Goal: Task Accomplishment & Management: Complete application form

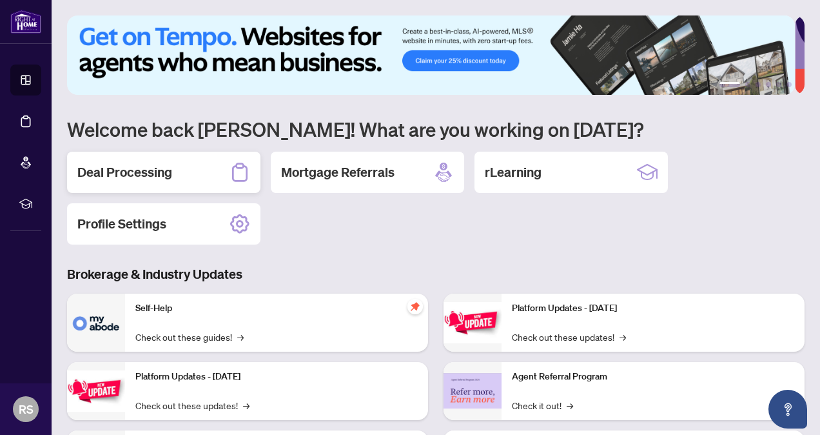
click at [201, 172] on div "Deal Processing" at bounding box center [163, 172] width 193 height 41
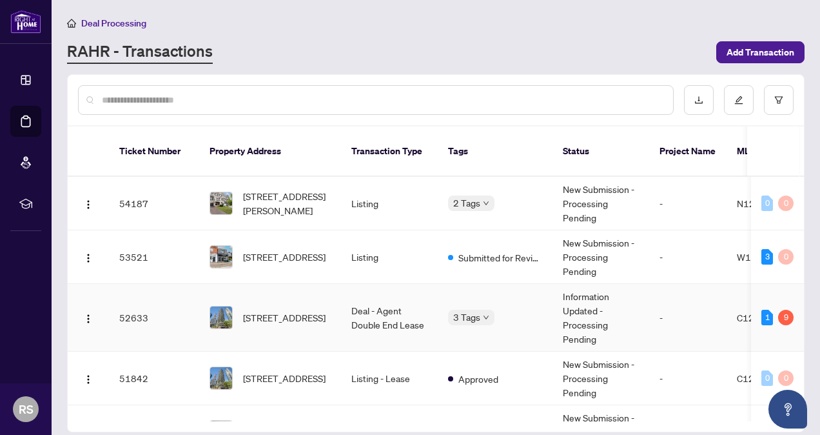
click at [349, 295] on td "Deal - Agent Double End Lease" at bounding box center [389, 318] width 97 height 68
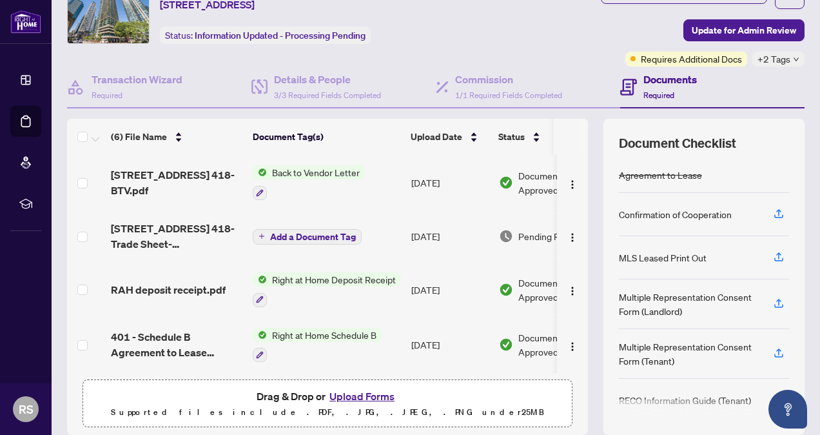
scroll to position [55, 0]
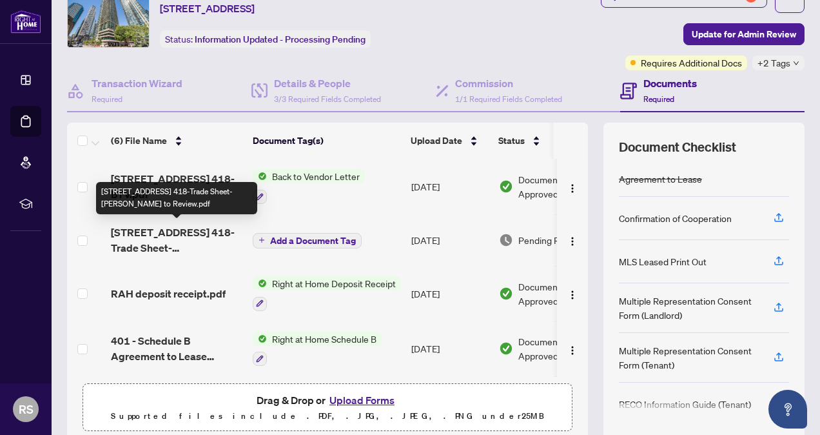
click at [188, 249] on span "[STREET_ADDRESS] 418-Trade Sheet-[PERSON_NAME] to Review.pdf" at bounding box center [177, 239] width 132 height 31
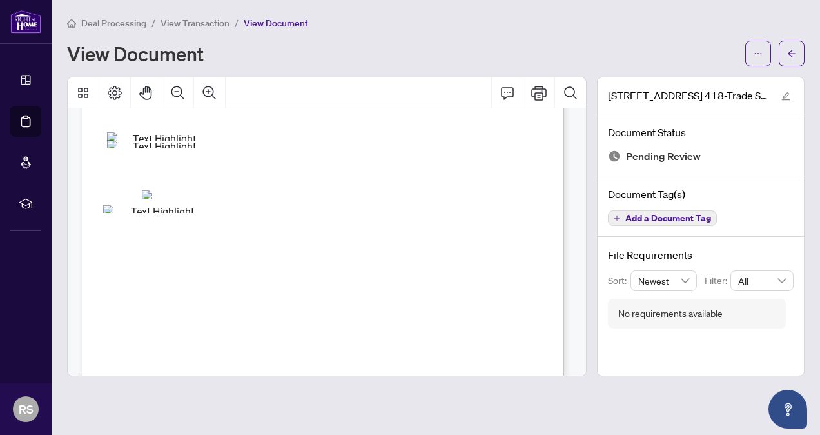
scroll to position [213, 0]
click at [756, 58] on span "button" at bounding box center [758, 53] width 9 height 21
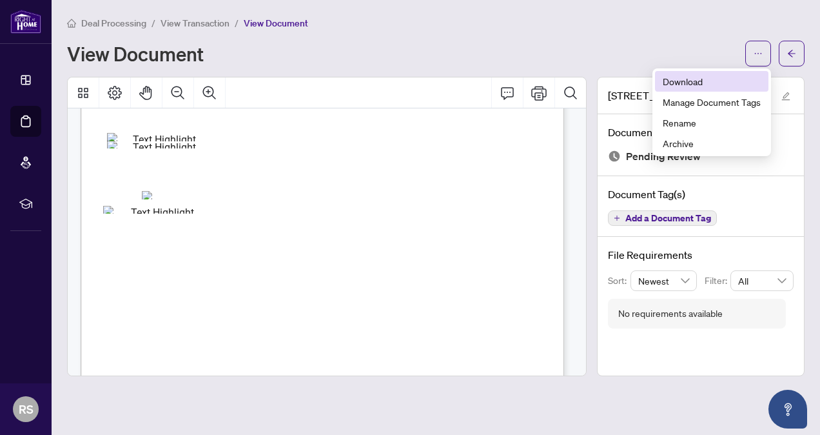
click at [712, 79] on span "Download" at bounding box center [712, 81] width 98 height 14
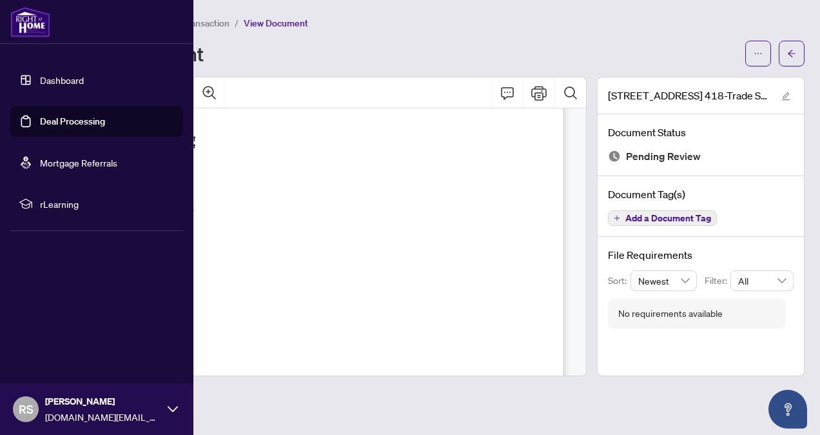
click at [19, 19] on img at bounding box center [30, 21] width 40 height 31
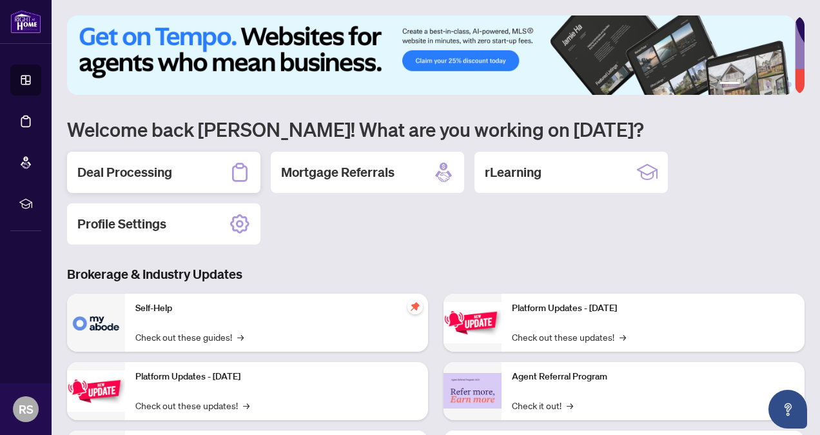
click at [172, 163] on h2 "Deal Processing" at bounding box center [124, 172] width 95 height 18
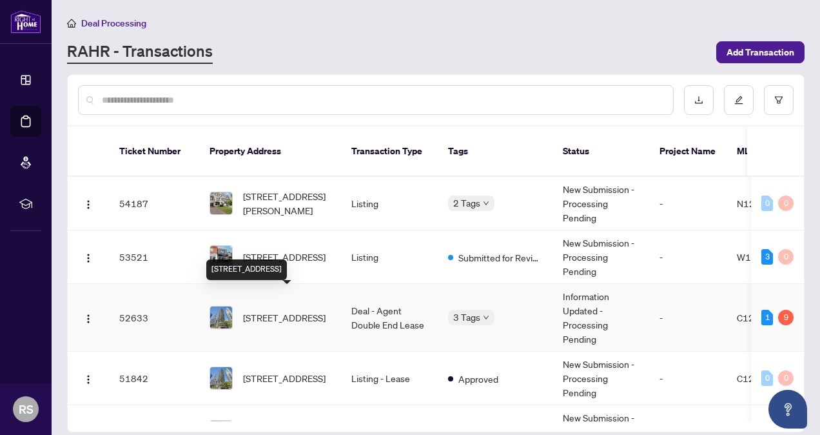
click at [285, 310] on span "[STREET_ADDRESS]" at bounding box center [284, 317] width 83 height 14
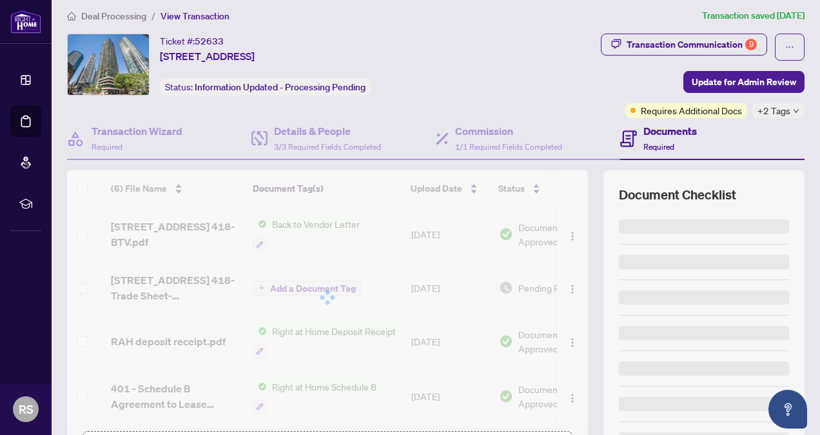
scroll to position [104, 0]
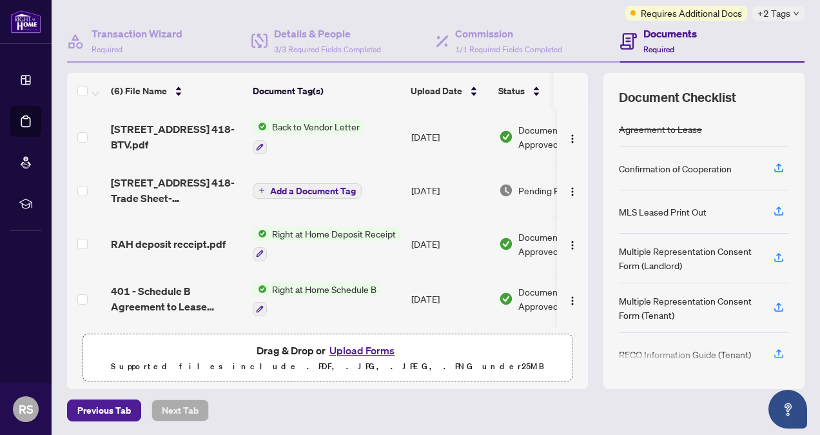
click at [351, 348] on button "Upload Forms" at bounding box center [362, 350] width 73 height 17
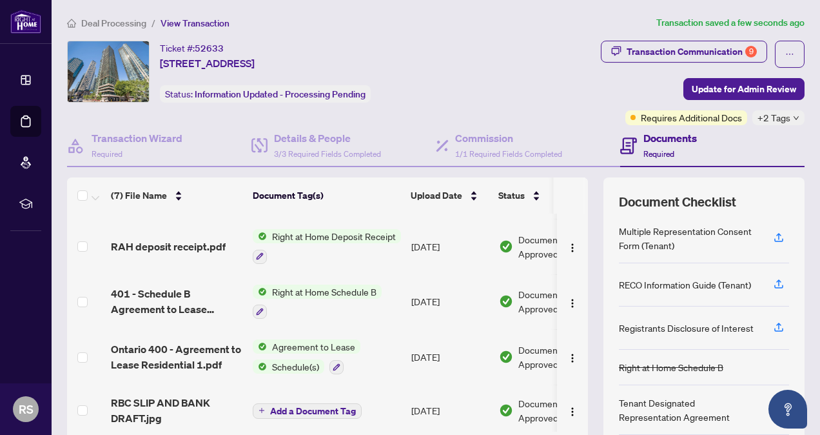
scroll to position [0, 0]
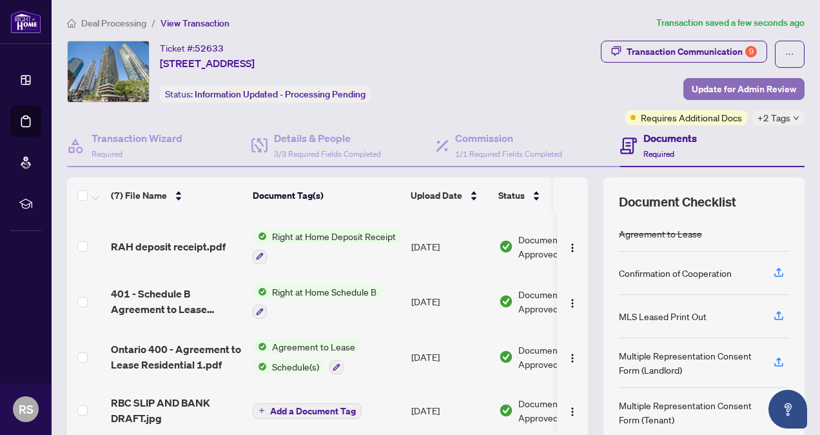
click at [735, 80] on span "Update for Admin Review" at bounding box center [744, 89] width 104 height 21
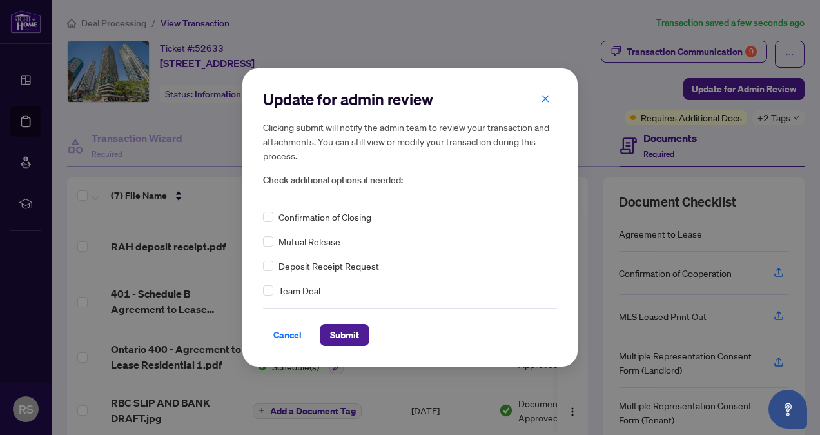
click at [289, 216] on span "Confirmation of Closing" at bounding box center [325, 217] width 93 height 14
click at [347, 334] on span "Submit" at bounding box center [344, 334] width 29 height 21
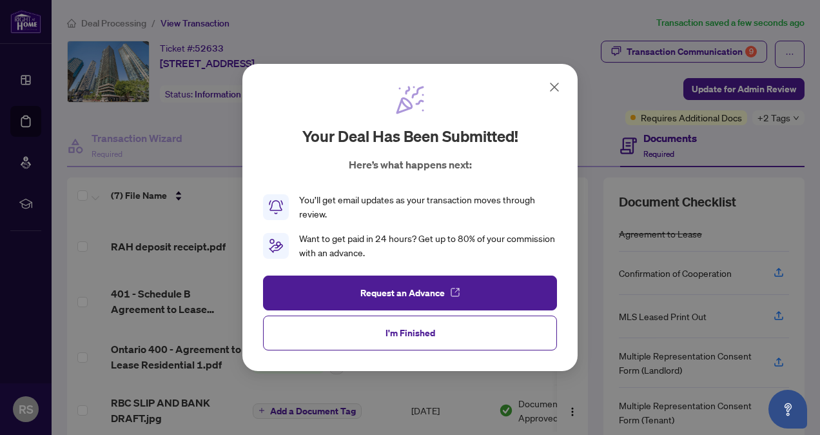
click at [548, 92] on icon at bounding box center [554, 86] width 15 height 15
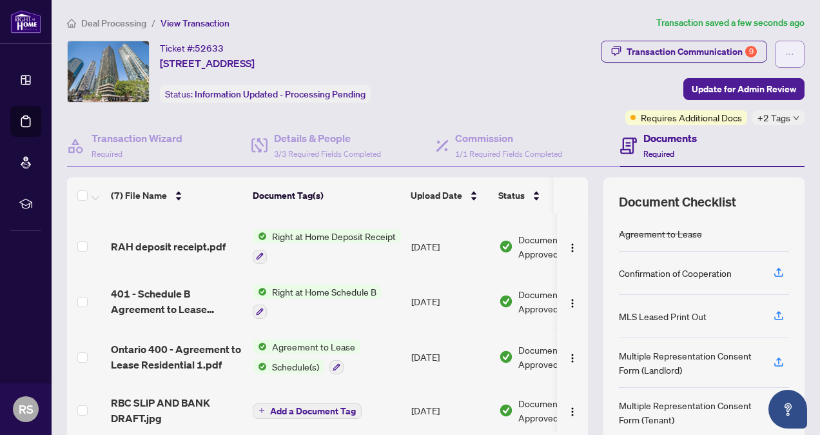
click at [785, 52] on icon "ellipsis" at bounding box center [789, 54] width 9 height 9
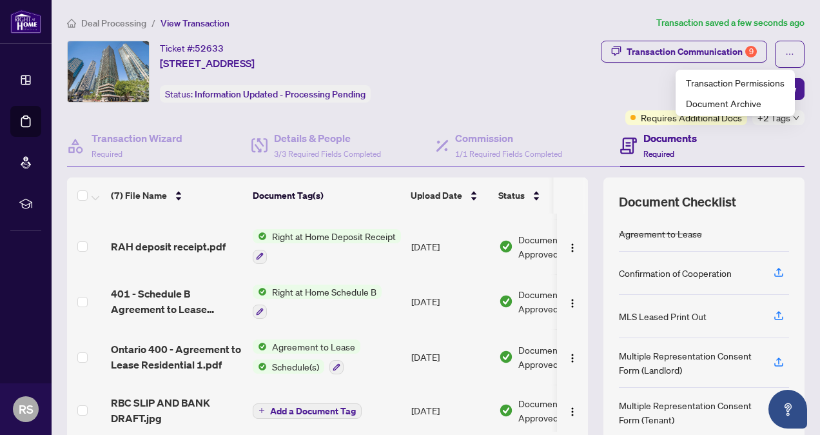
scroll to position [174, 0]
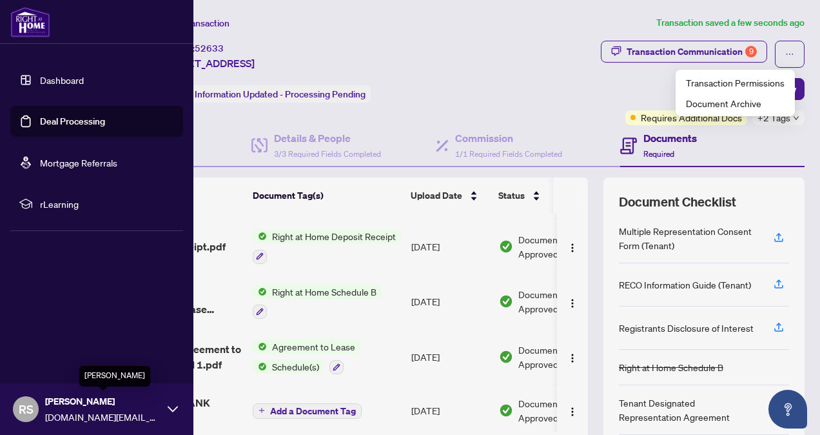
click at [106, 406] on span "[PERSON_NAME]" at bounding box center [103, 401] width 116 height 14
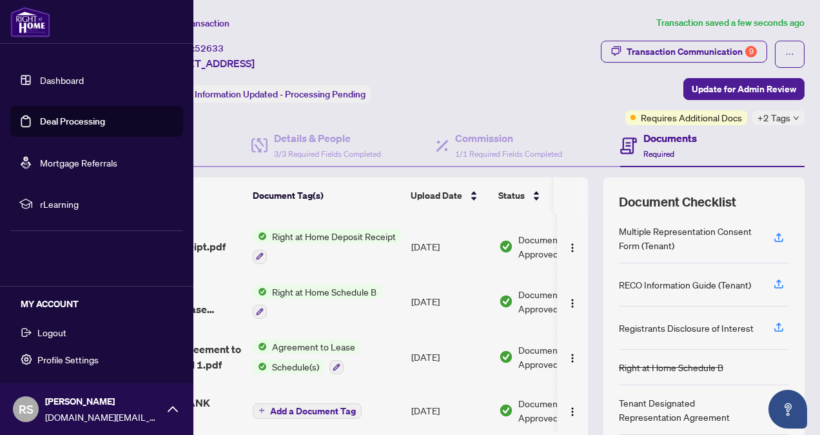
click at [64, 331] on span "Logout" at bounding box center [51, 332] width 29 height 21
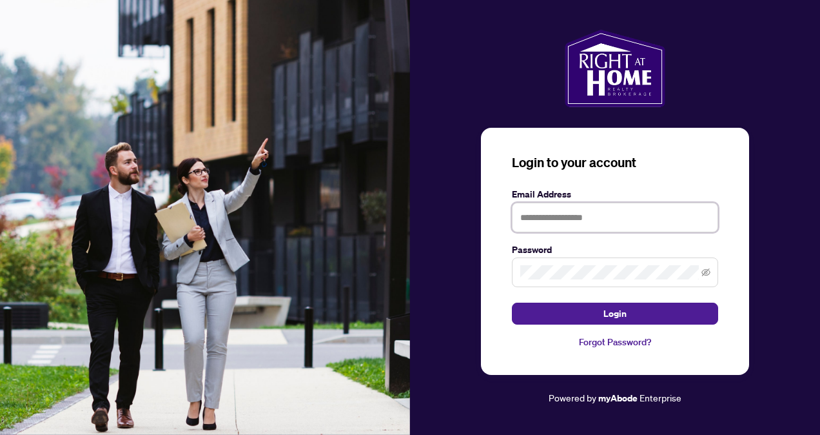
type input "**********"
